Goal: Check status: Check status

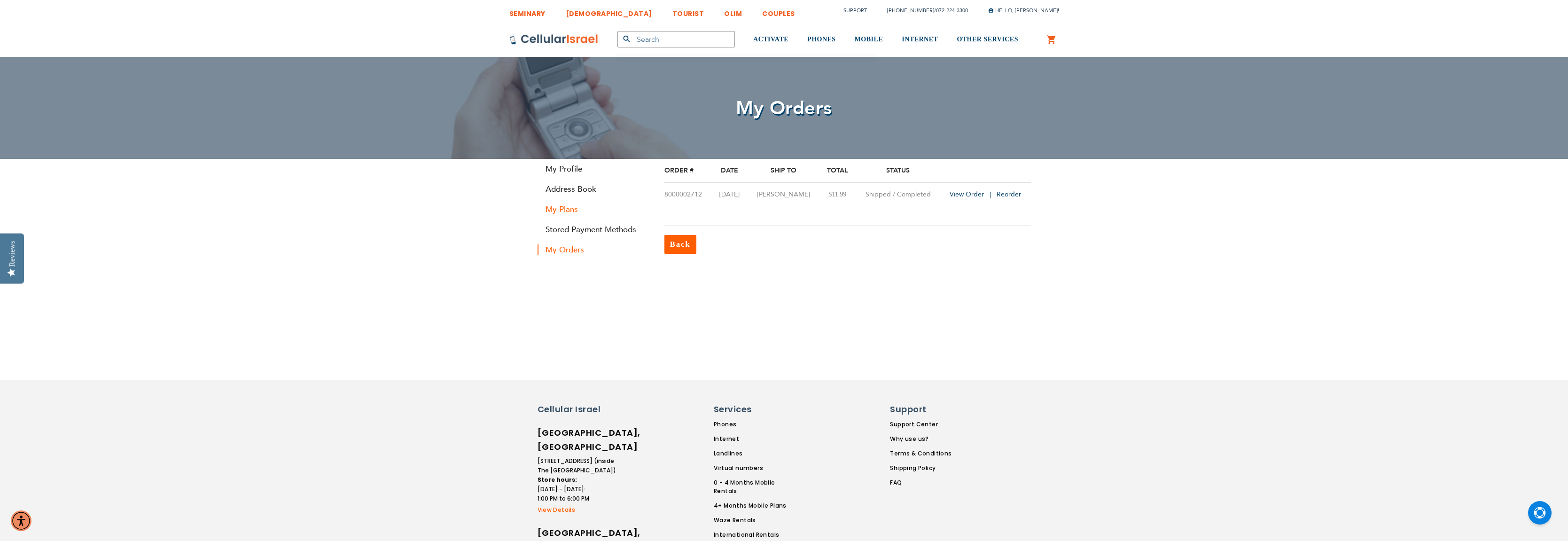
type input "[EMAIL_ADDRESS][DOMAIN_NAME]"
click at [570, 212] on link "My Plans" at bounding box center [594, 209] width 113 height 11
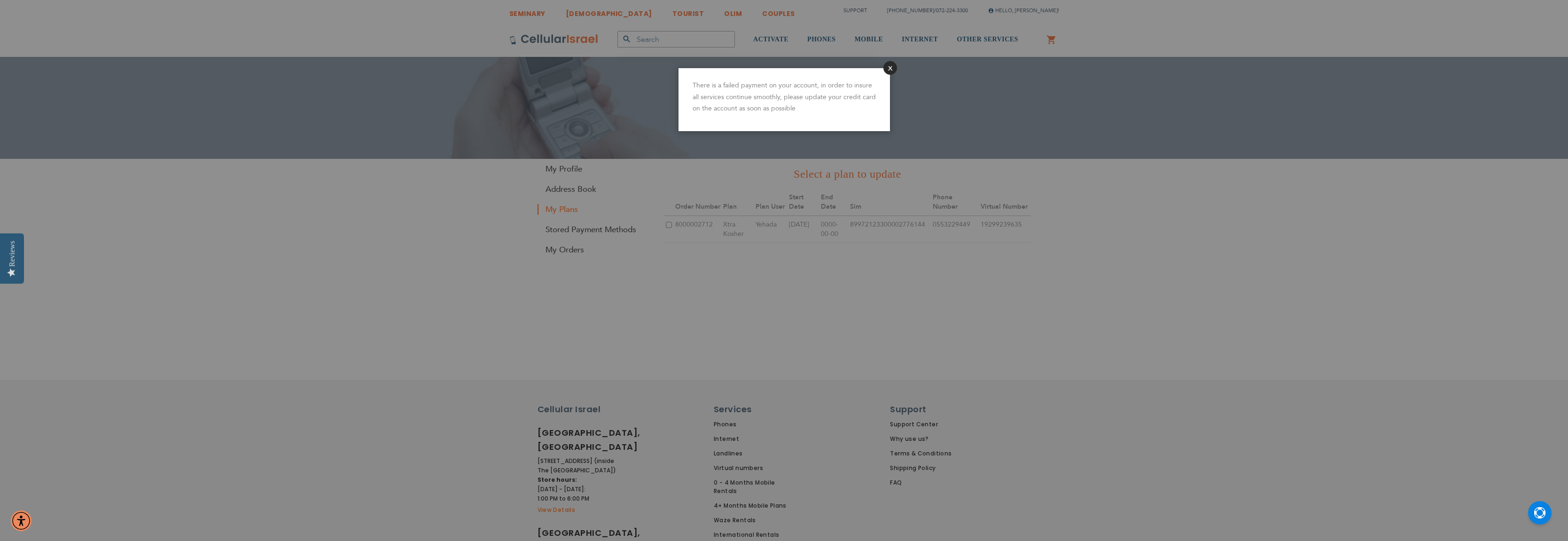
type input "[EMAIL_ADDRESS][DOMAIN_NAME]"
click at [893, 71] on button "Close" at bounding box center [890, 68] width 14 height 14
